Goal: Check status: Check status

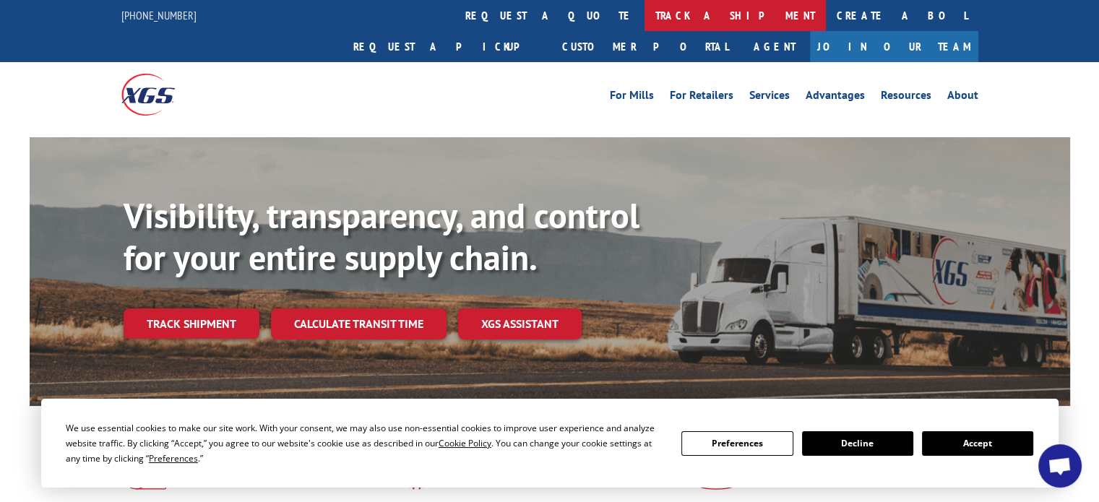
click at [644, 10] on link "track a shipment" at bounding box center [734, 15] width 181 height 31
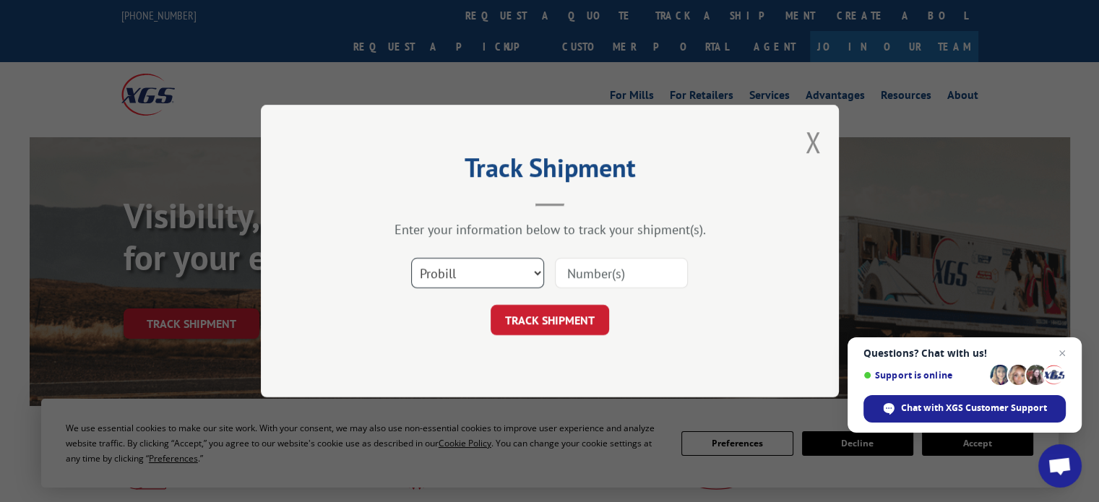
click at [531, 272] on select "Select category... Probill BOL PO" at bounding box center [477, 273] width 133 height 30
select select "po"
click at [411, 258] on select "Select category... Probill BOL PO" at bounding box center [477, 273] width 133 height 30
click at [598, 275] on input at bounding box center [621, 273] width 133 height 30
type input "82125jnl"
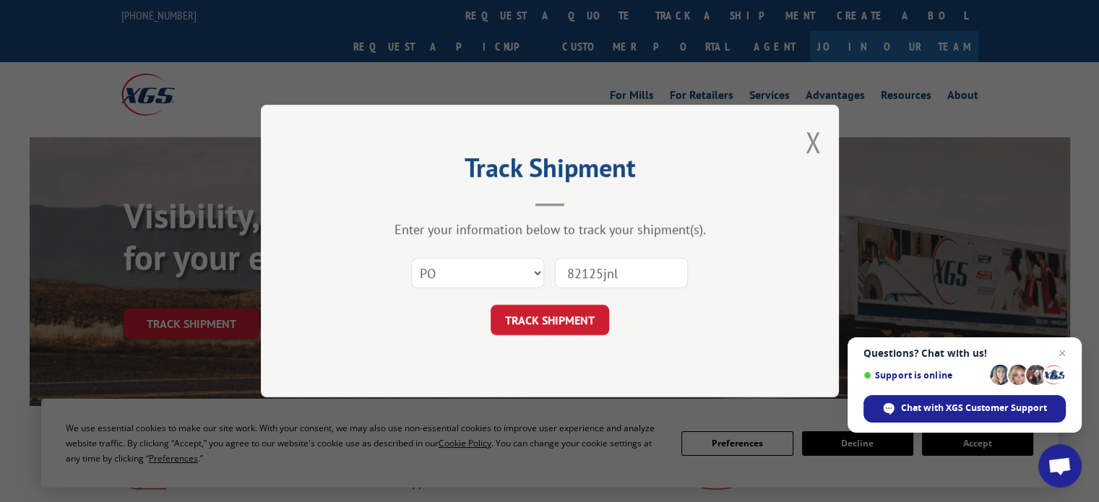
click at [590, 301] on form "Select category... Probill BOL PO 82125jnl TRACK SHIPMENT" at bounding box center [550, 292] width 434 height 86
click at [587, 305] on button "TRACK SHIPMENT" at bounding box center [550, 320] width 118 height 30
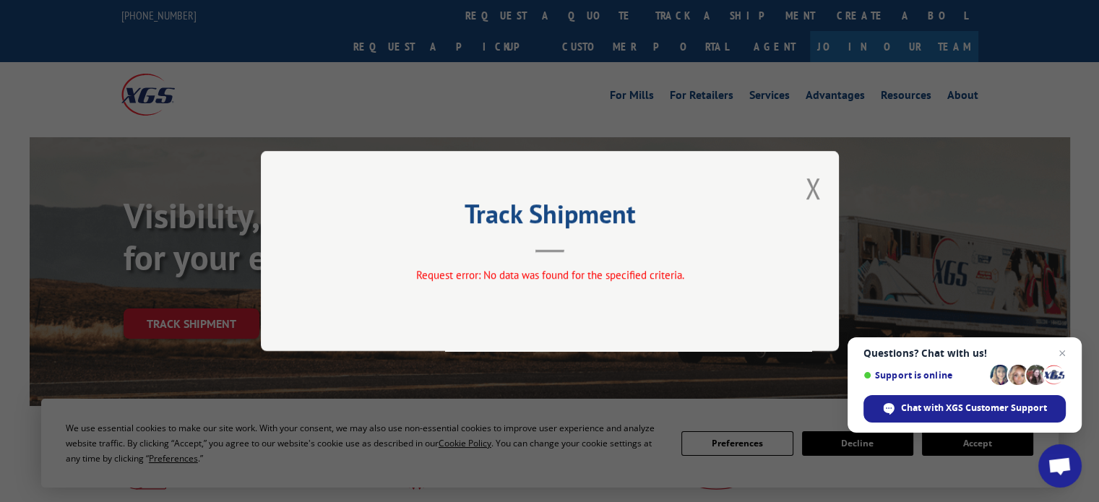
click at [1059, 350] on span "Open chat" at bounding box center [1061, 353] width 17 height 17
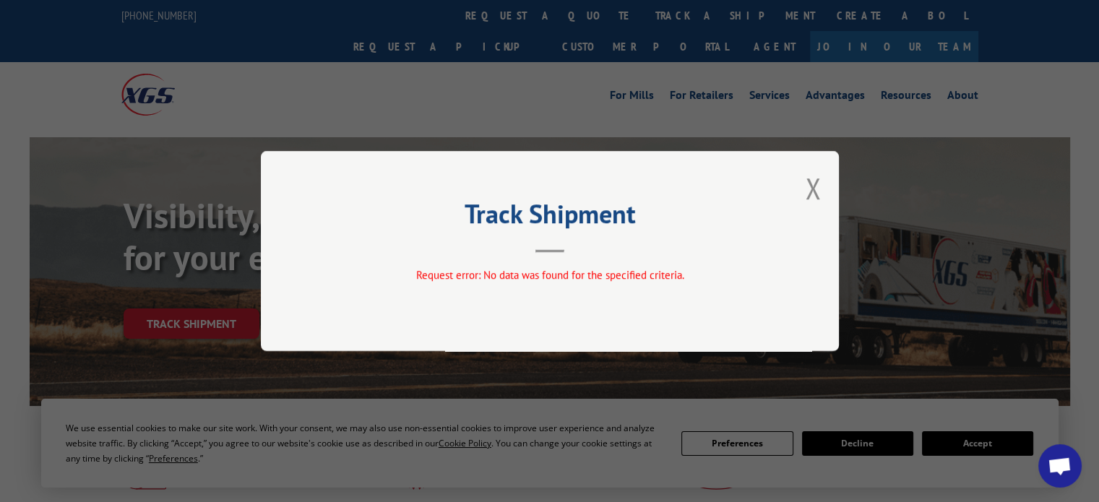
drag, startPoint x: 770, startPoint y: 49, endPoint x: 761, endPoint y: 47, distance: 9.6
click at [771, 50] on div "Track Shipment Request error: No data was found for the specified criteria." at bounding box center [549, 251] width 1099 height 502
click at [504, 9] on div "Track Shipment Request error: No data was found for the specified criteria." at bounding box center [549, 251] width 1099 height 502
click at [810, 187] on button "Close modal" at bounding box center [813, 188] width 16 height 38
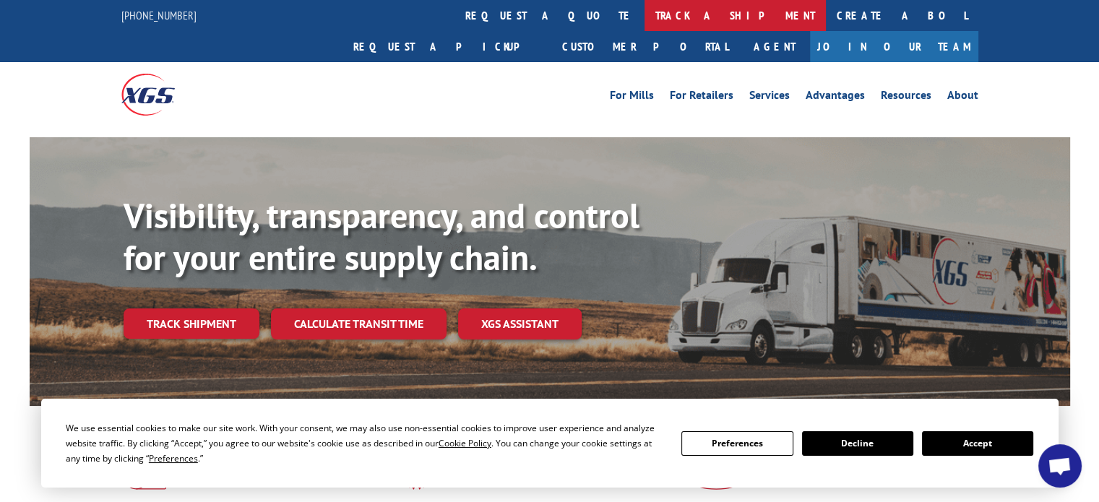
click at [644, 17] on link "track a shipment" at bounding box center [734, 15] width 181 height 31
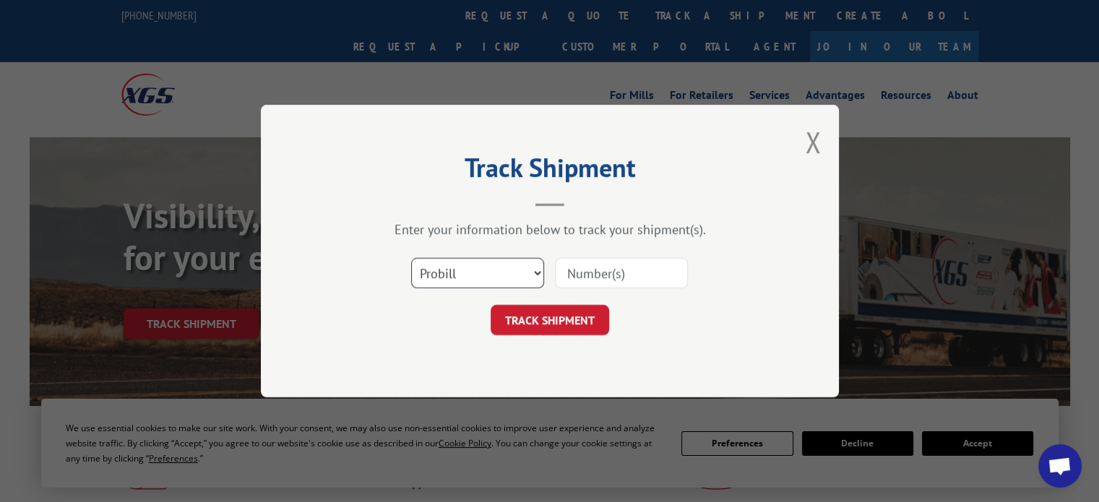
click at [535, 276] on select "Select category... Probill BOL PO" at bounding box center [477, 273] width 133 height 30
click at [411, 258] on select "Select category... Probill BOL PO" at bounding box center [477, 273] width 133 height 30
click at [598, 277] on input at bounding box center [621, 273] width 133 height 30
type input "17560461"
click at [562, 337] on div "Track Shipment Enter your information below to track your shipment(s). Select c…" at bounding box center [550, 251] width 578 height 293
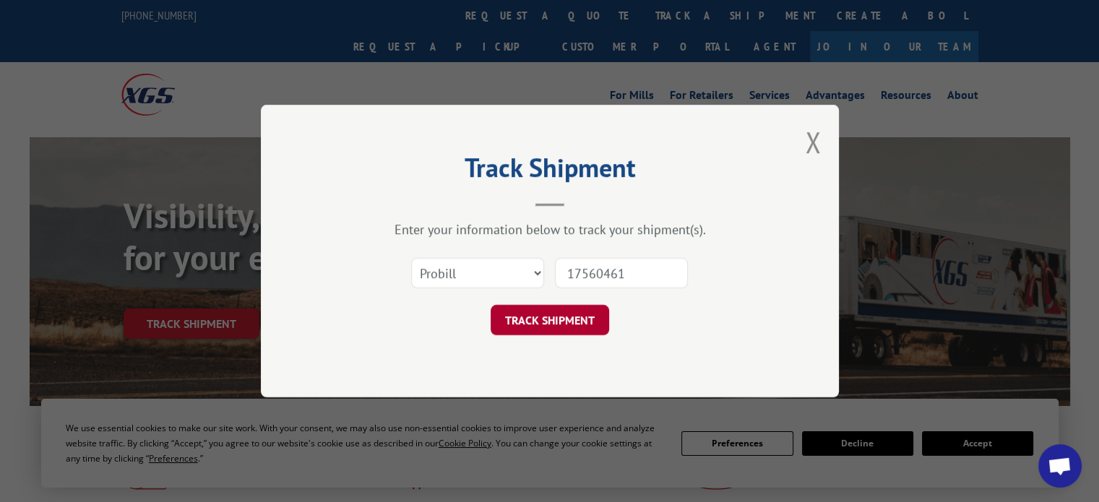
click at [561, 333] on button "TRACK SHIPMENT" at bounding box center [550, 320] width 118 height 30
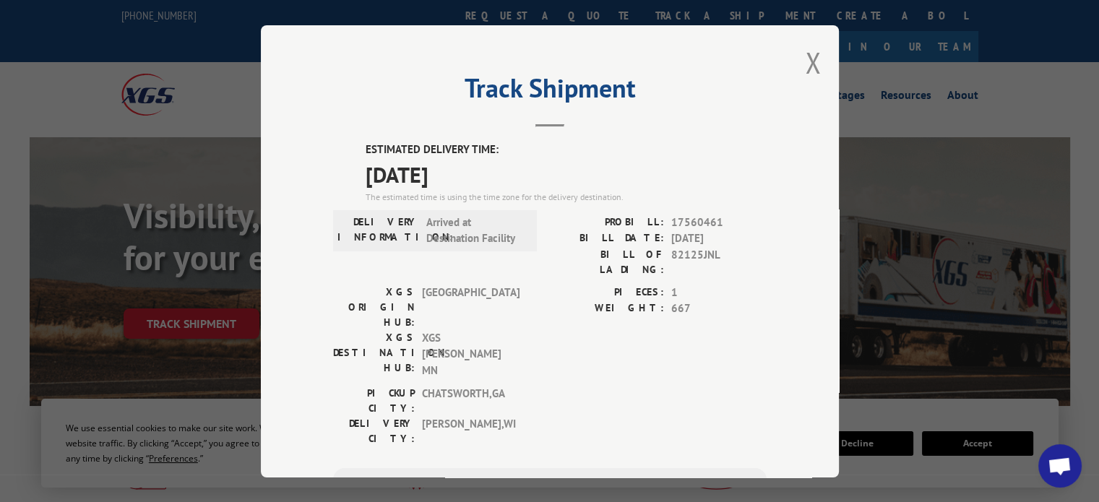
click at [720, 311] on div "PIECES: 1 WEIGHT: 667" at bounding box center [658, 335] width 217 height 102
click at [808, 64] on button "Close modal" at bounding box center [813, 62] width 16 height 38
